Goal: Check status

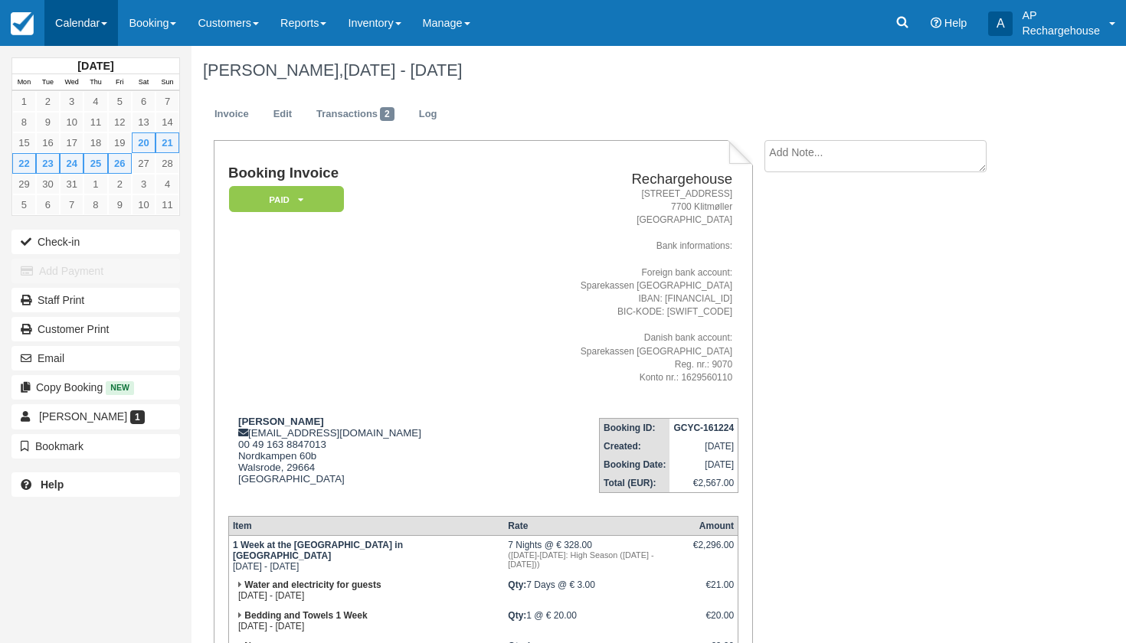
scroll to position [71, 0]
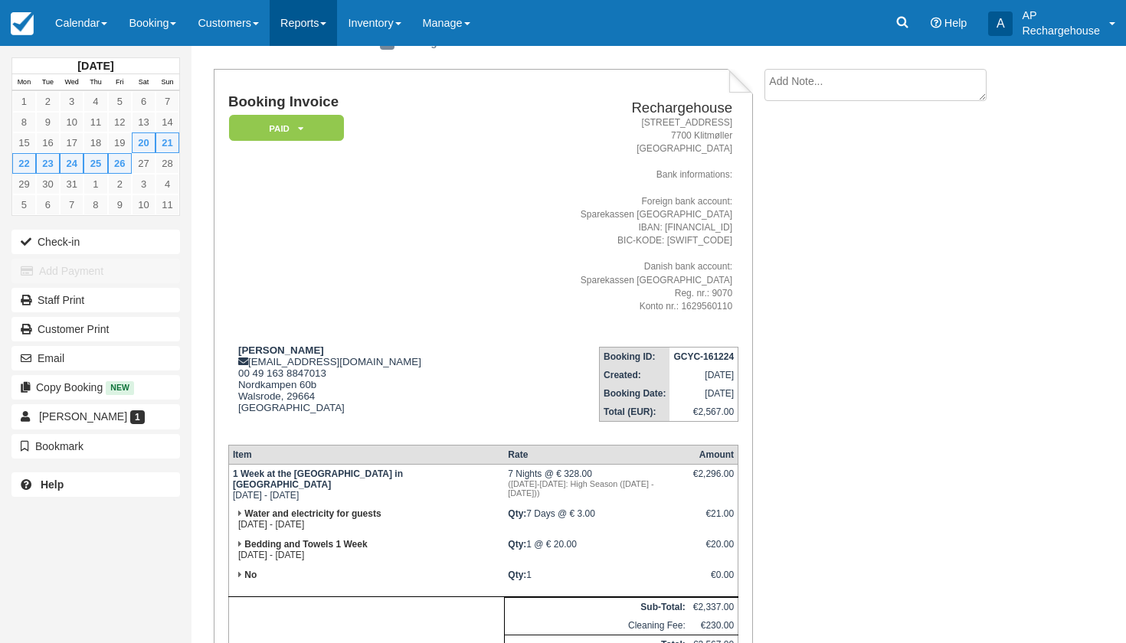
click at [313, 24] on link "Reports" at bounding box center [303, 23] width 67 height 46
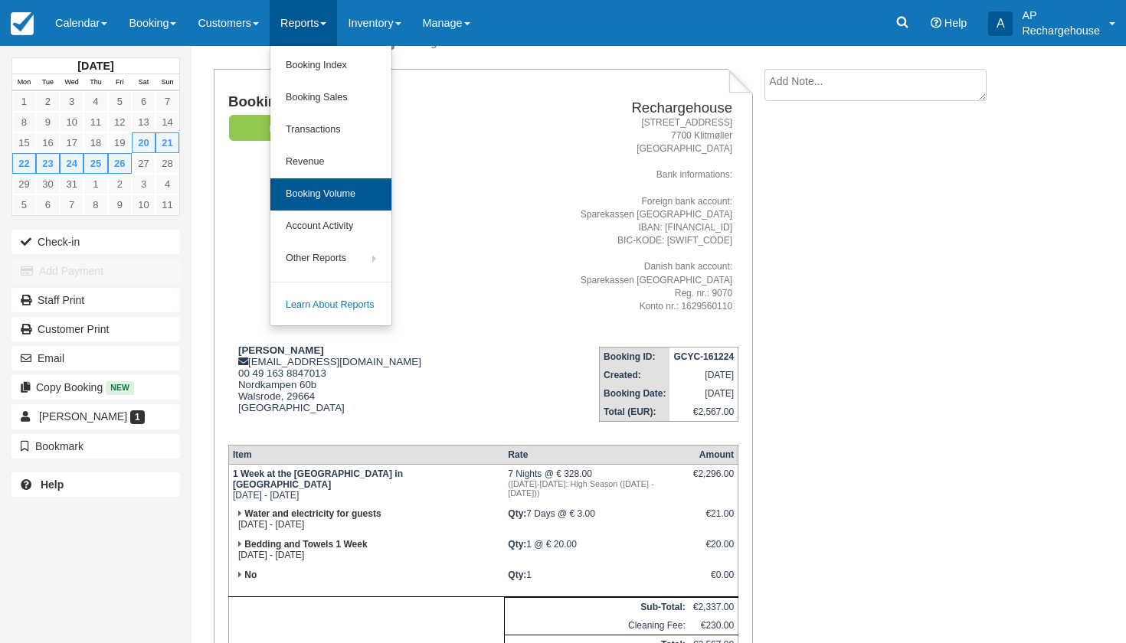
click at [342, 201] on link "Booking Volume" at bounding box center [330, 194] width 121 height 32
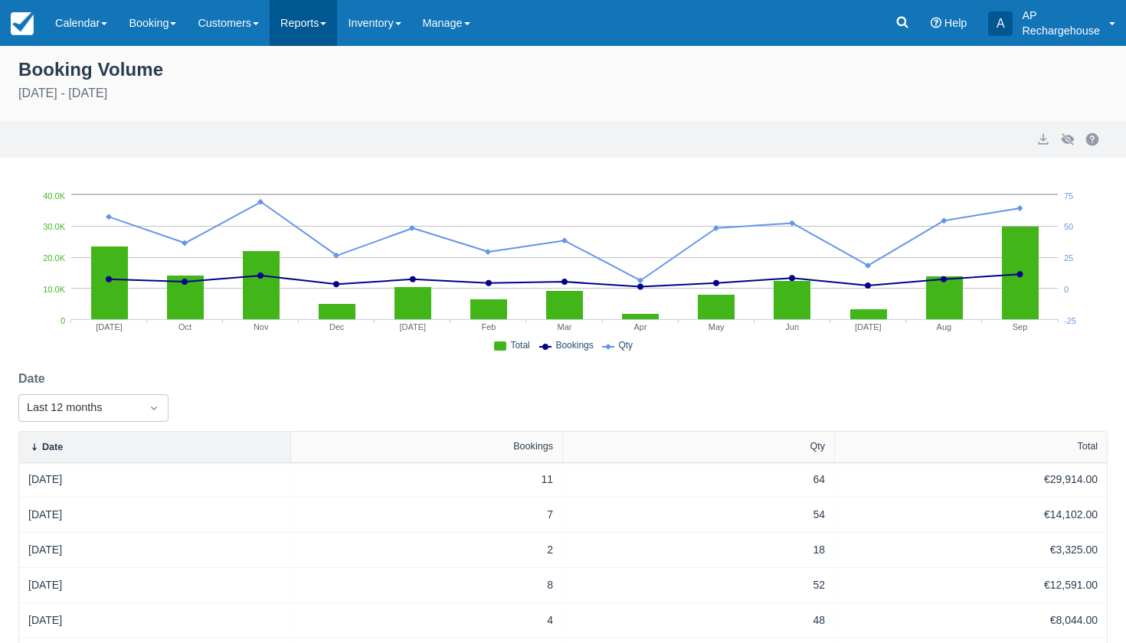
click at [322, 24] on link "Reports" at bounding box center [303, 23] width 67 height 46
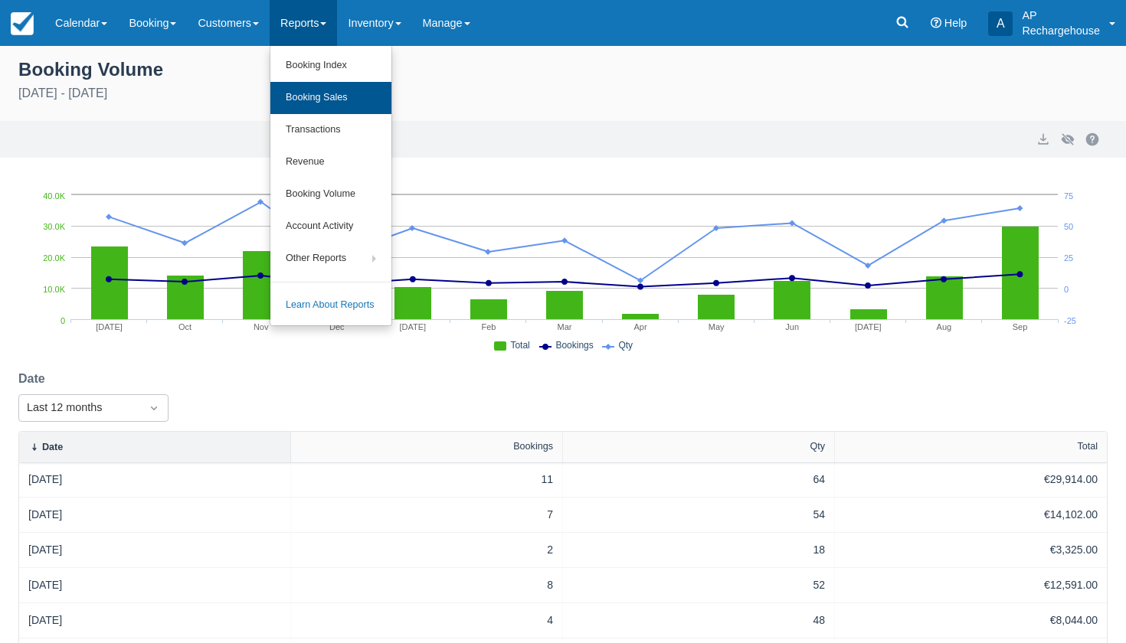
click at [336, 104] on link "Booking Sales" at bounding box center [330, 98] width 121 height 32
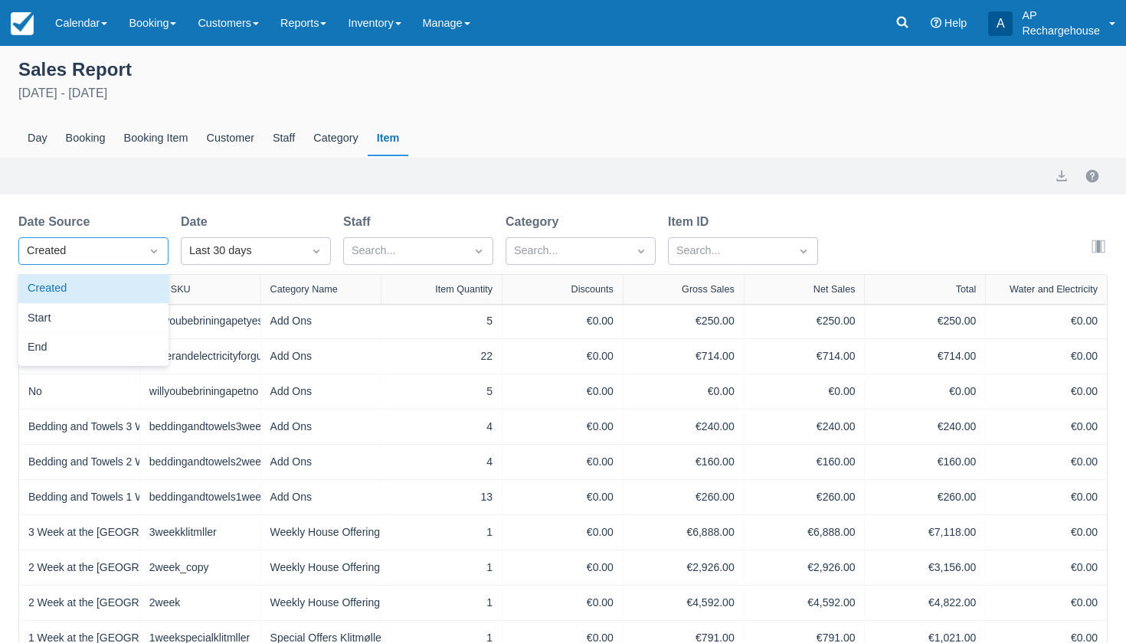
click at [94, 252] on div "Created" at bounding box center [80, 251] width 106 height 17
click at [83, 316] on div "Start" at bounding box center [93, 319] width 150 height 30
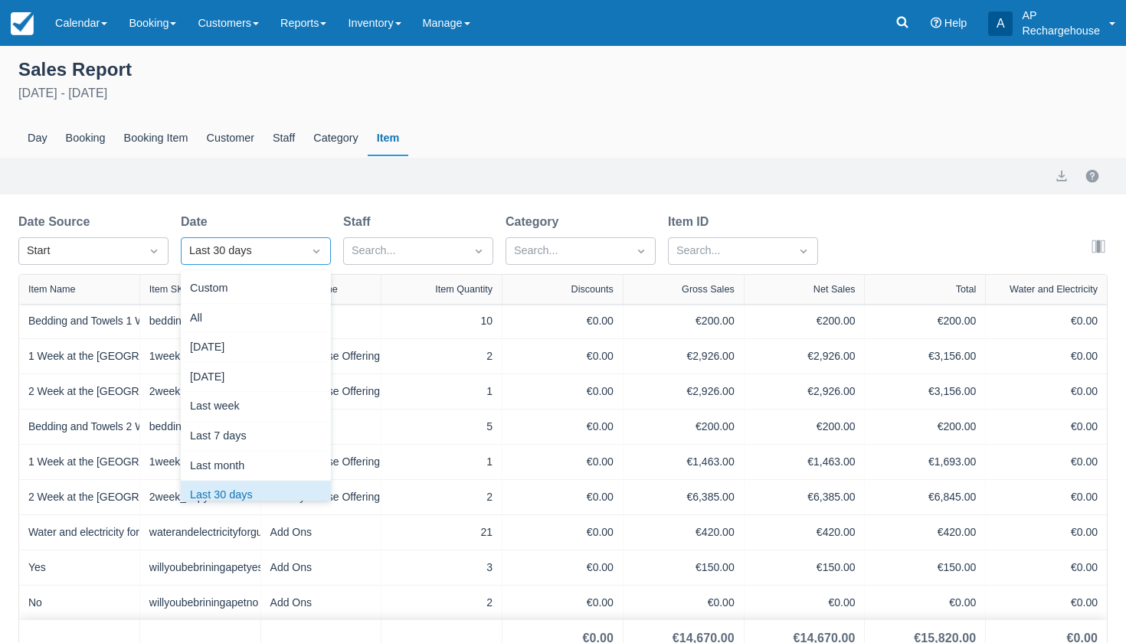
click at [199, 257] on div "Last 30 days" at bounding box center [242, 251] width 106 height 17
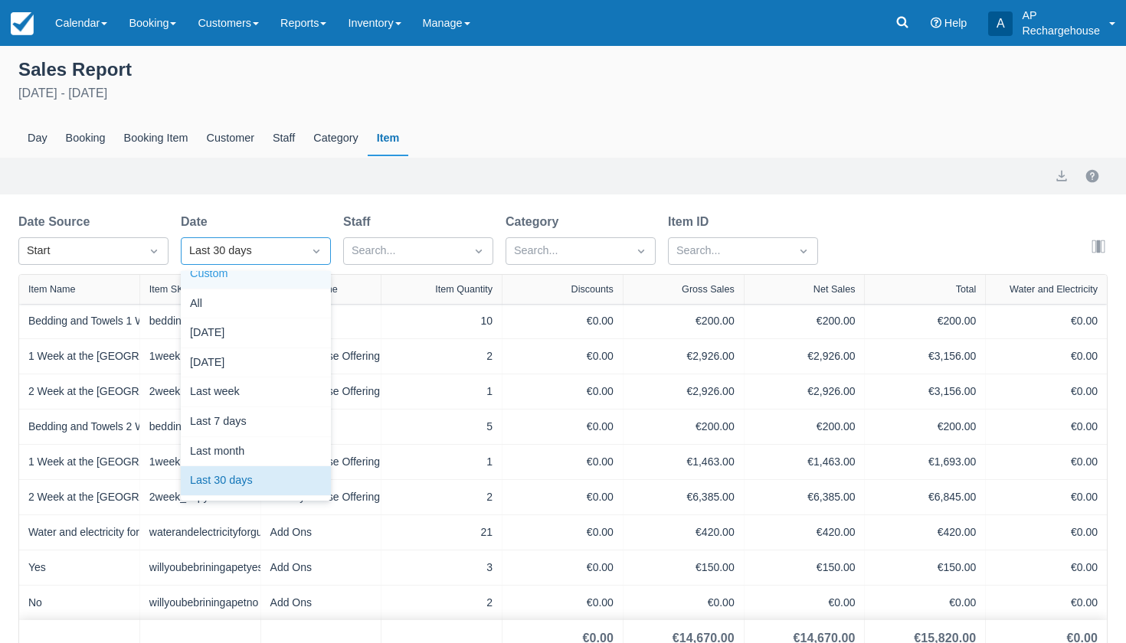
click at [205, 278] on div "Custom" at bounding box center [256, 275] width 150 height 30
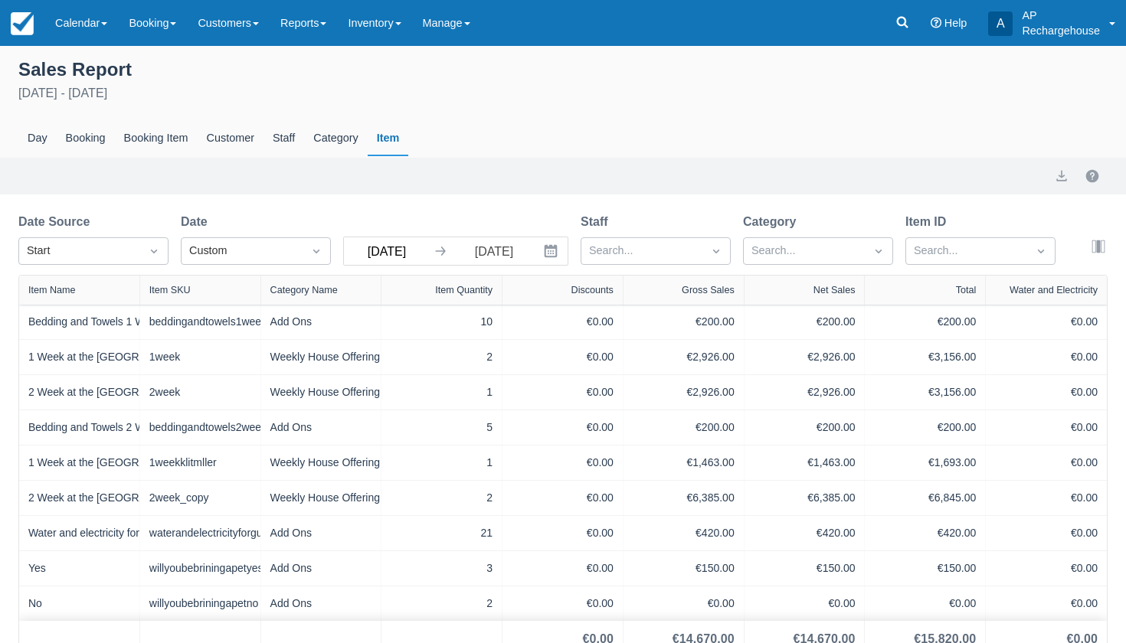
click at [365, 254] on input "Aug 30 25" at bounding box center [387, 251] width 86 height 28
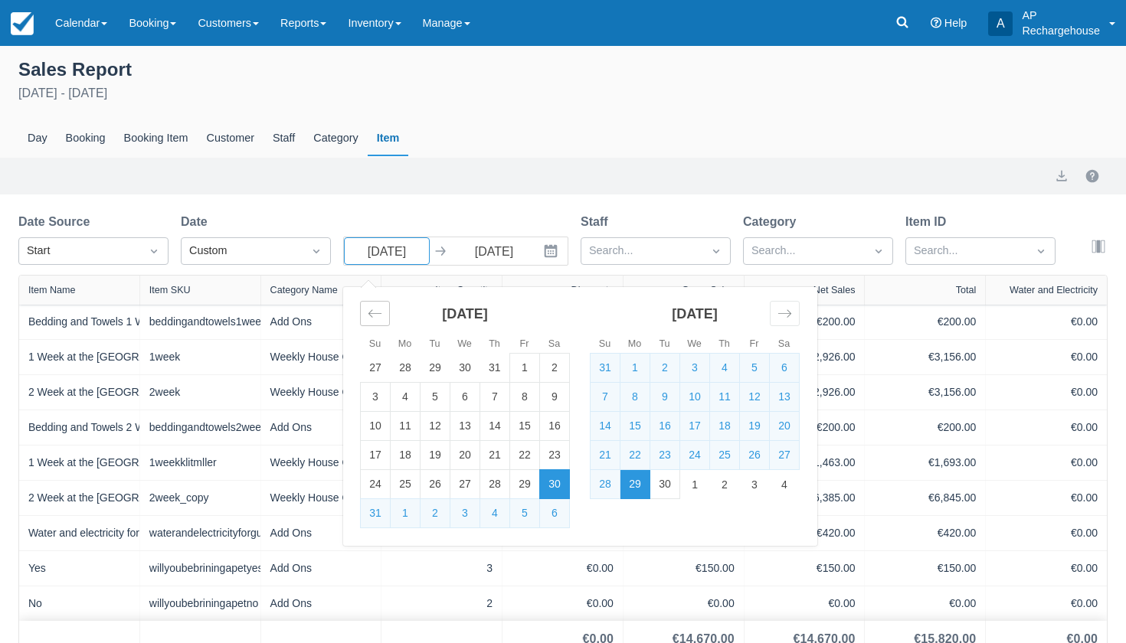
click at [378, 317] on icon "Move backward to switch to the previous month." at bounding box center [375, 313] width 15 height 15
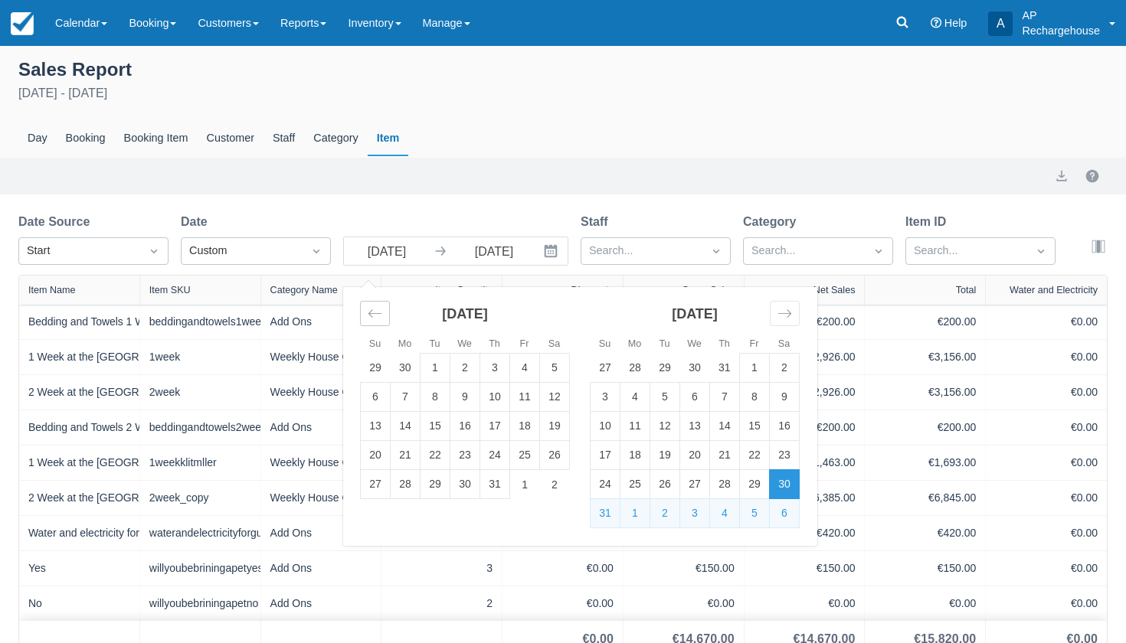
click at [378, 317] on icon "Move backward to switch to the previous month." at bounding box center [375, 313] width 15 height 15
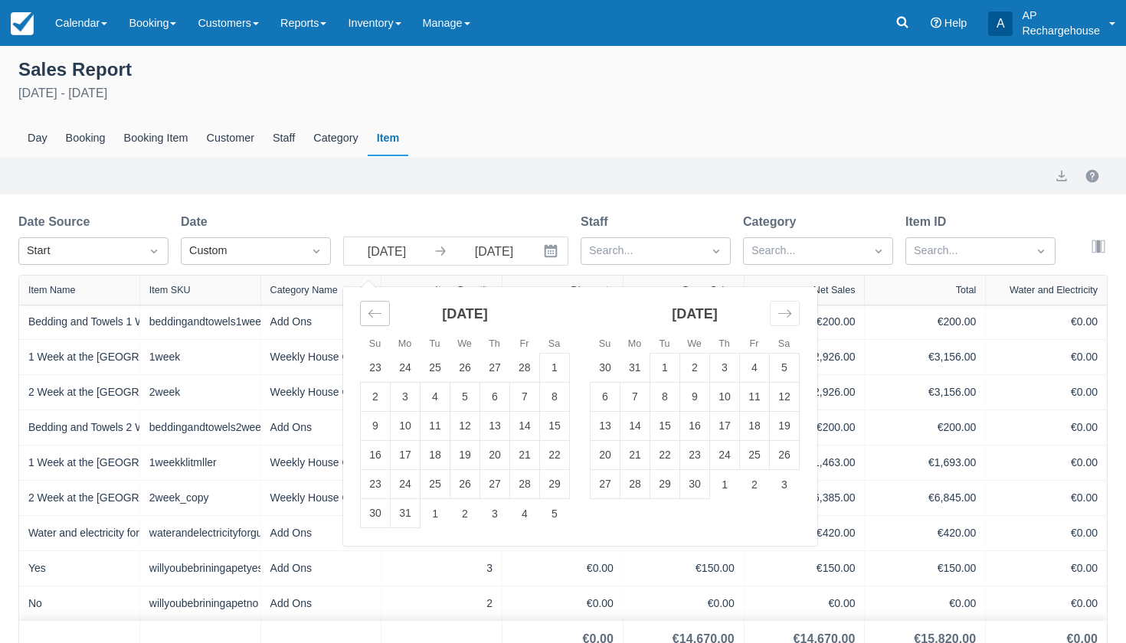
click at [378, 317] on icon "Move backward to switch to the previous month." at bounding box center [375, 313] width 15 height 15
click at [697, 366] on td "1" at bounding box center [695, 368] width 30 height 29
type input "Jan 01 25"
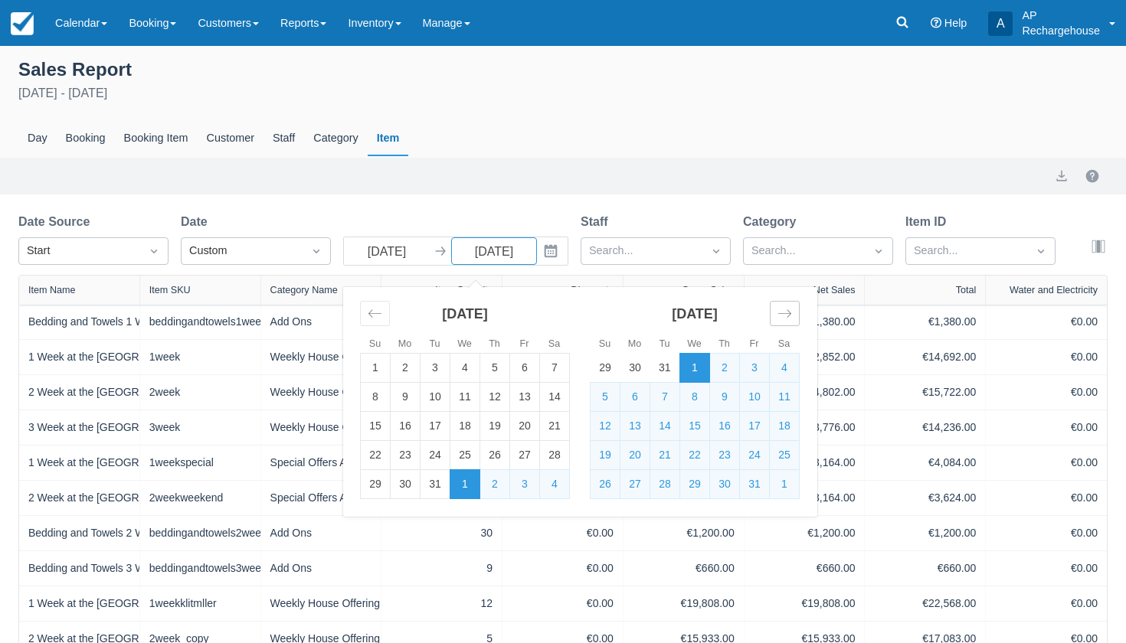
click at [783, 318] on icon "Move forward to switch to the next month." at bounding box center [784, 313] width 15 height 15
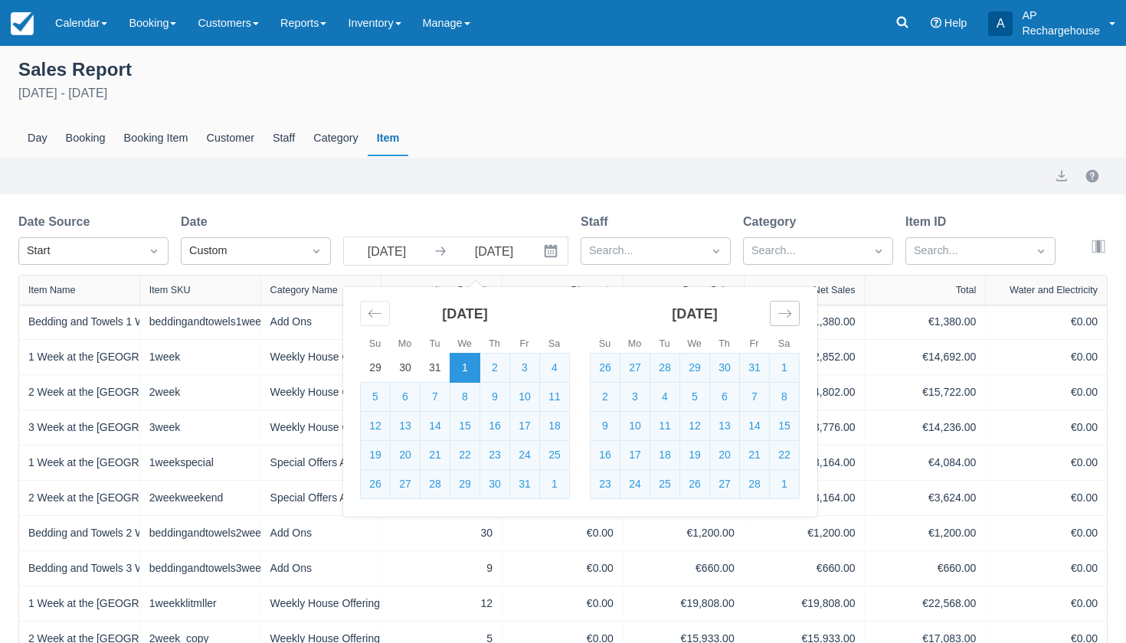
click at [783, 318] on icon "Move forward to switch to the next month." at bounding box center [784, 313] width 15 height 15
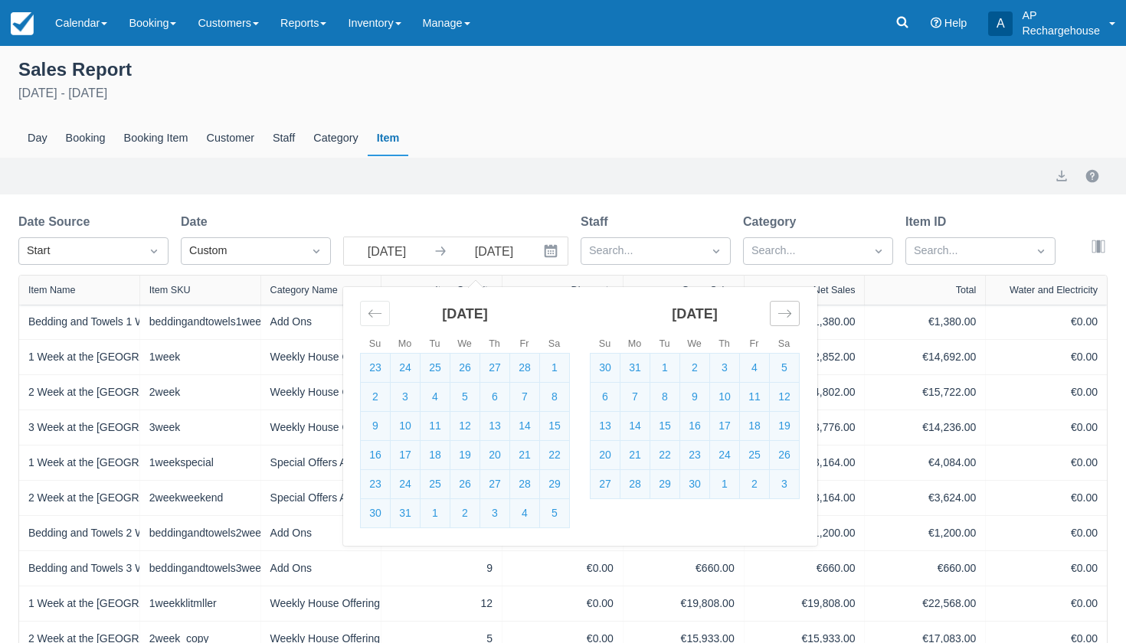
click at [783, 318] on icon "Move forward to switch to the next month." at bounding box center [784, 313] width 15 height 15
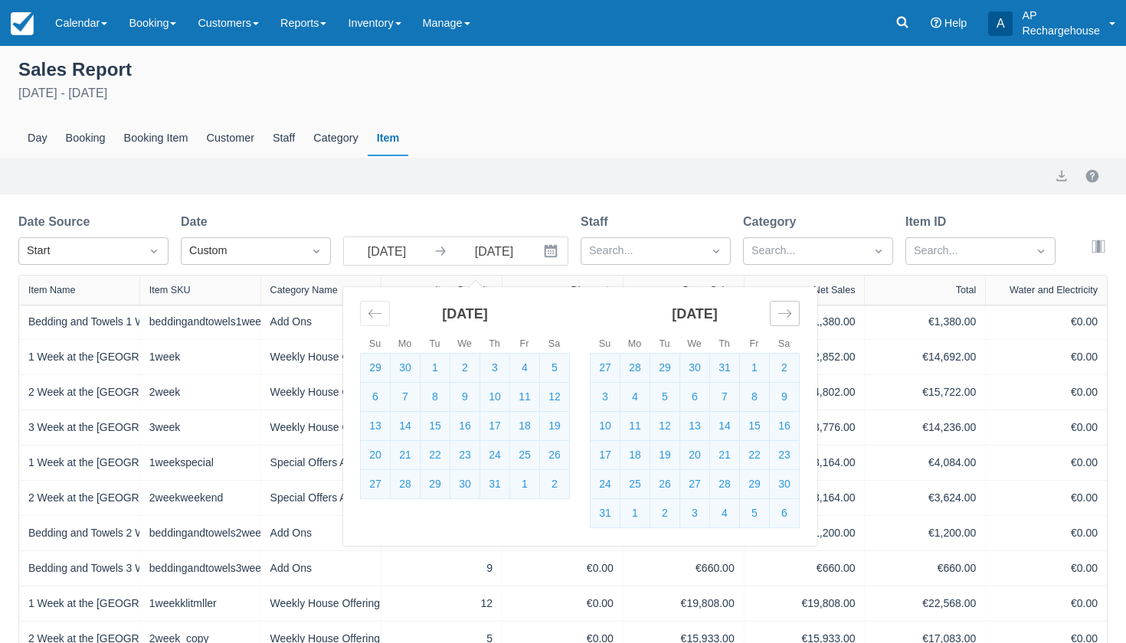
click at [783, 318] on icon "Move forward to switch to the next month." at bounding box center [784, 313] width 15 height 15
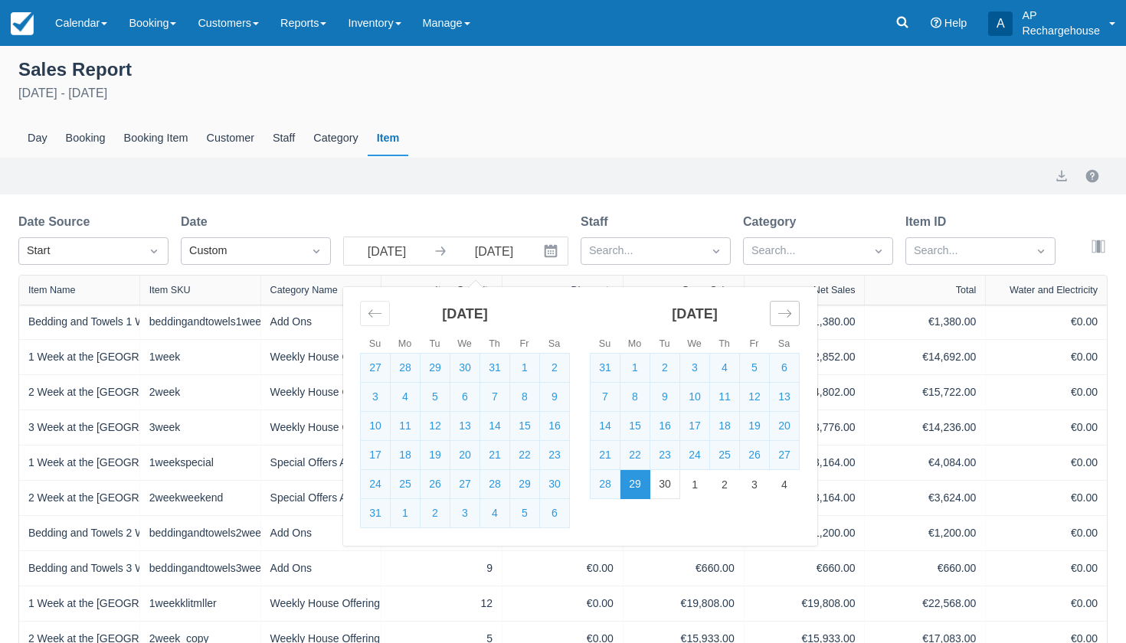
click at [783, 318] on icon "Move forward to switch to the next month." at bounding box center [784, 313] width 15 height 15
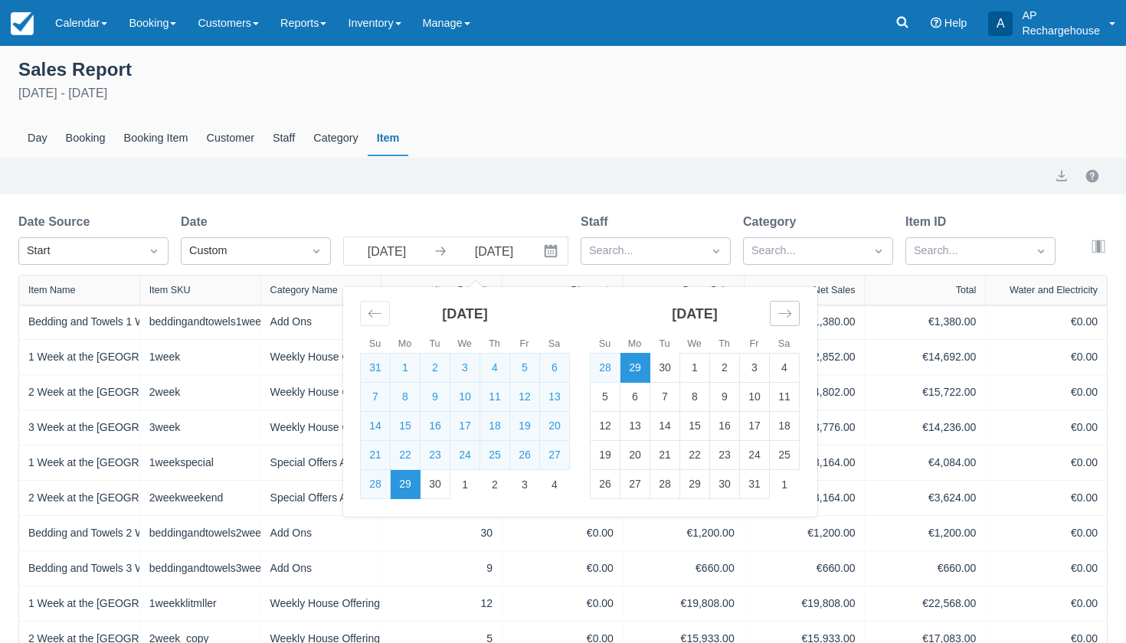
click at [783, 318] on icon "Move forward to switch to the next month." at bounding box center [784, 313] width 15 height 15
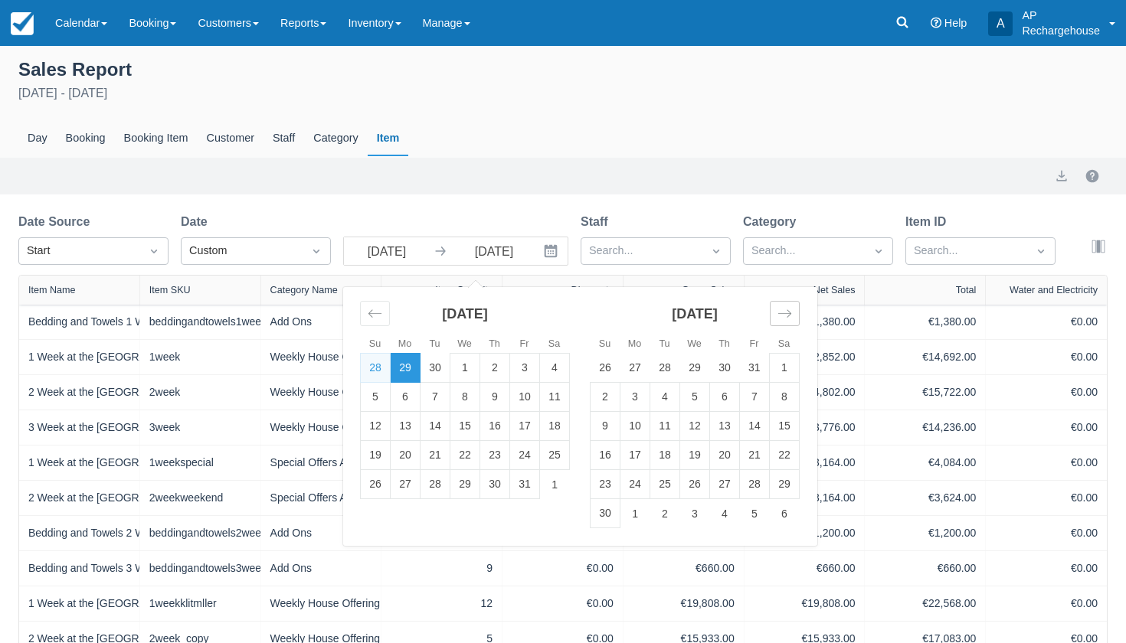
click at [783, 318] on icon "Move forward to switch to the next month." at bounding box center [784, 313] width 15 height 15
click at [693, 492] on td "31" at bounding box center [695, 484] width 30 height 29
type input "Dec 31 25"
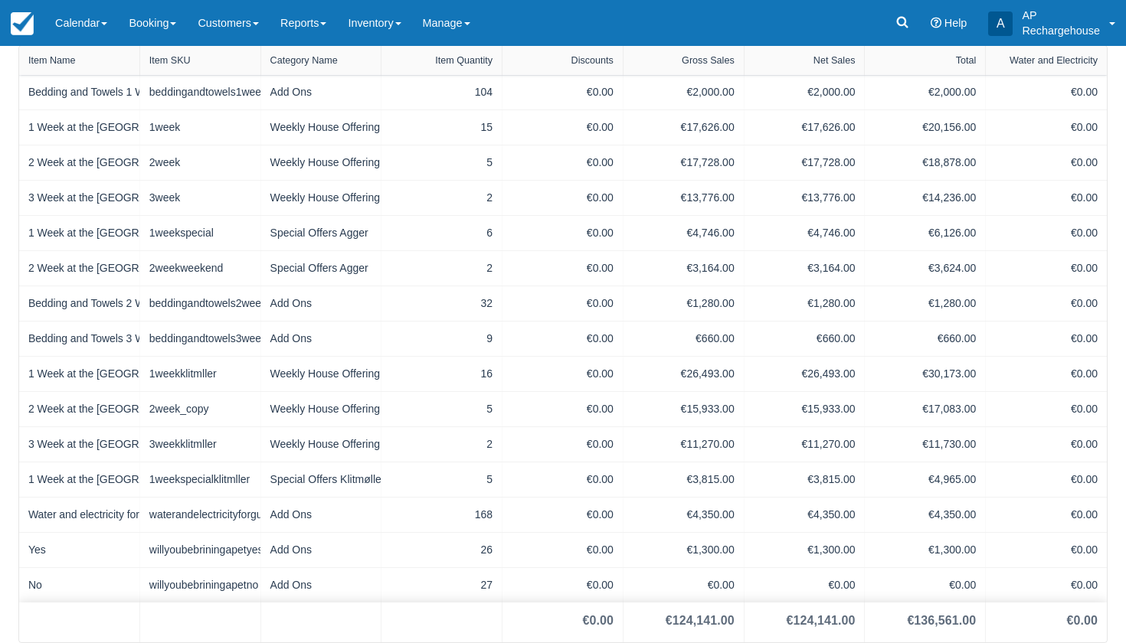
scroll to position [231, 0]
